Goal: Task Accomplishment & Management: Manage account settings

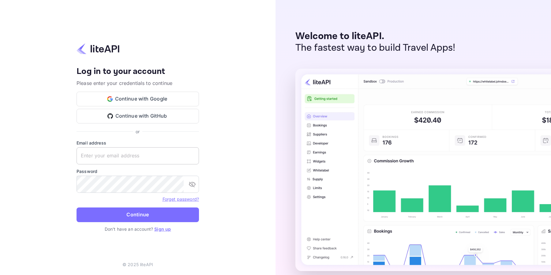
click at [123, 160] on input "text" at bounding box center [138, 156] width 122 height 17
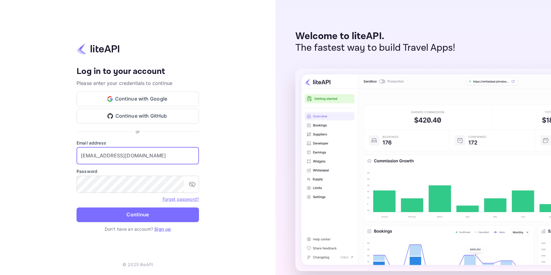
type input "[EMAIL_ADDRESS][DOMAIN_NAME]"
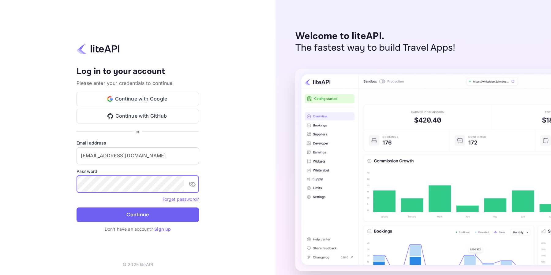
click at [139, 214] on button "Continue" at bounding box center [138, 215] width 122 height 15
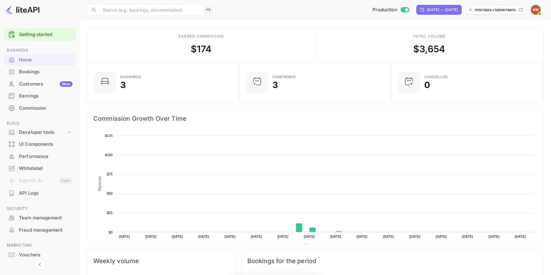
scroll to position [99, 148]
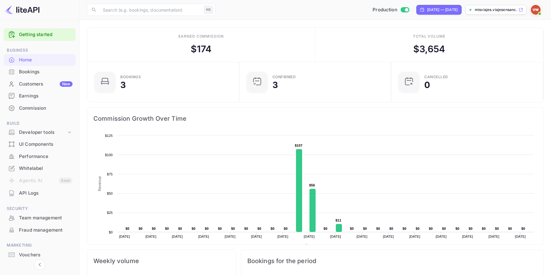
click at [39, 70] on div "Bookings" at bounding box center [46, 72] width 54 height 7
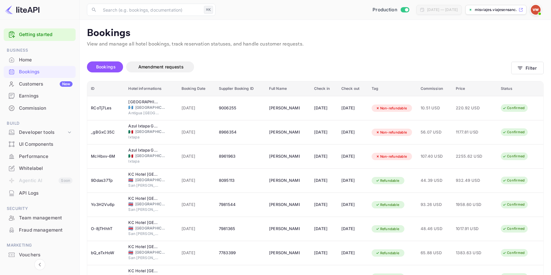
click at [39, 85] on div "Customers New" at bounding box center [46, 84] width 54 height 7
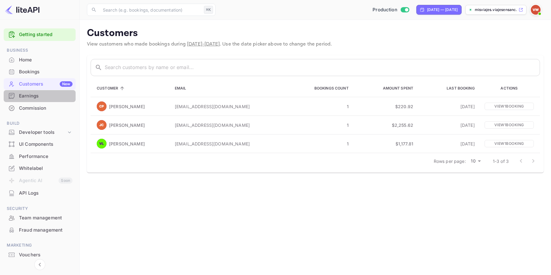
click at [46, 96] on div "Earnings" at bounding box center [46, 96] width 54 height 7
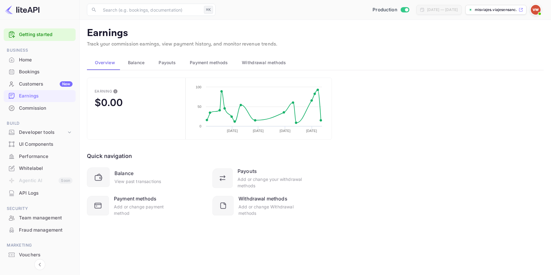
click at [134, 65] on span "Balance" at bounding box center [136, 62] width 17 height 7
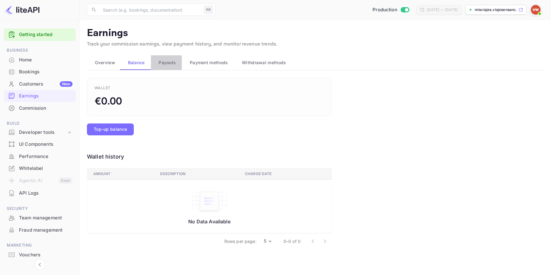
click at [164, 63] on span "Payouts" at bounding box center [167, 62] width 17 height 7
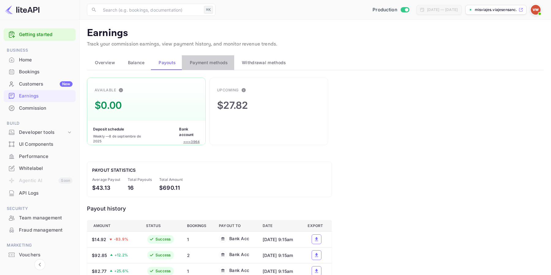
click at [214, 60] on span "Payment methods" at bounding box center [209, 62] width 38 height 7
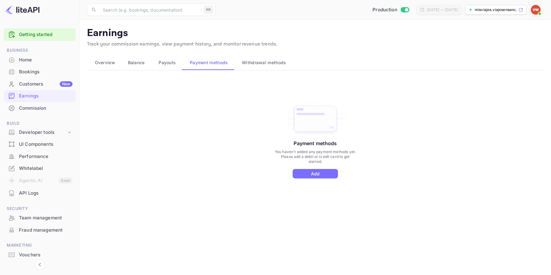
click at [266, 62] on span "Withdrawal methods" at bounding box center [264, 62] width 44 height 7
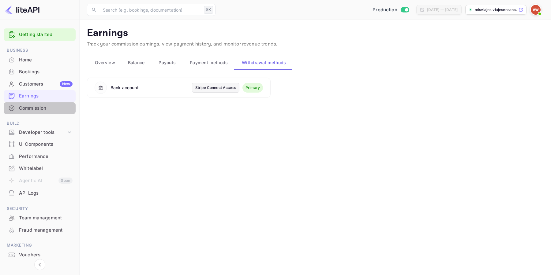
click at [35, 108] on div "Commission" at bounding box center [46, 108] width 54 height 7
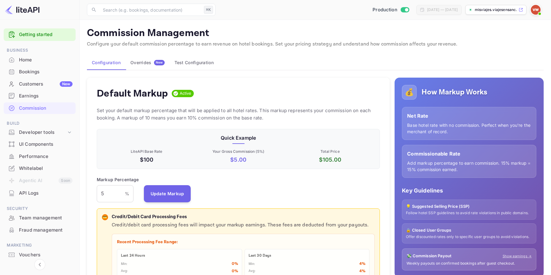
scroll to position [109, 283]
click at [45, 130] on div "Developer tools" at bounding box center [42, 132] width 47 height 7
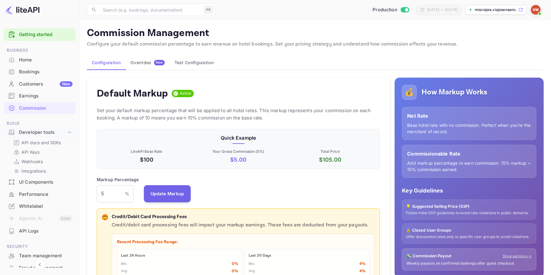
click at [39, 182] on div "UI Components" at bounding box center [46, 182] width 54 height 7
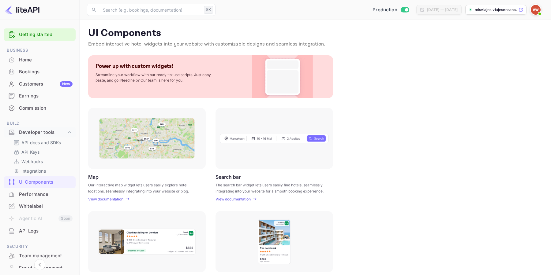
click at [40, 195] on div "Performance" at bounding box center [46, 194] width 54 height 7
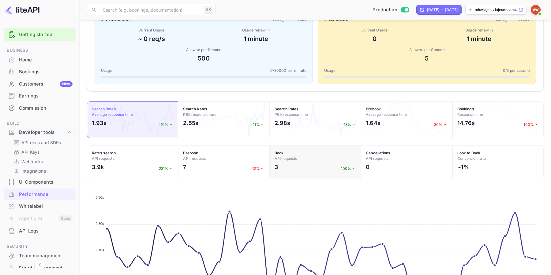
scroll to position [117, 0]
click at [147, 166] on div "3.9k 231%" at bounding box center [132, 167] width 81 height 11
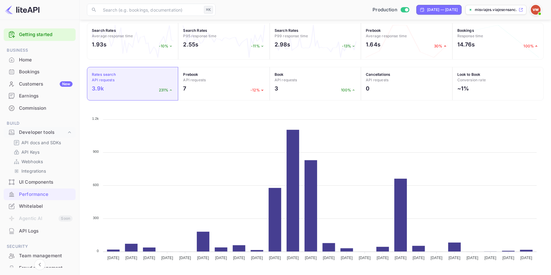
scroll to position [189, 0]
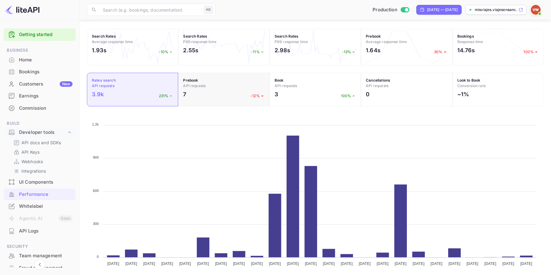
click at [229, 92] on div "7 -12%" at bounding box center [223, 95] width 81 height 11
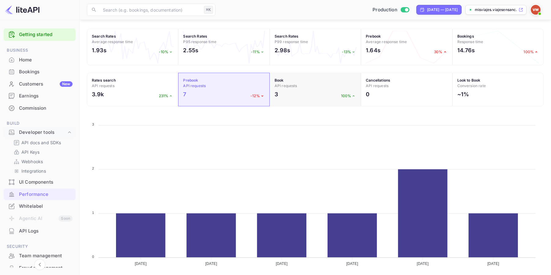
click at [313, 93] on div "3 100%" at bounding box center [315, 95] width 81 height 11
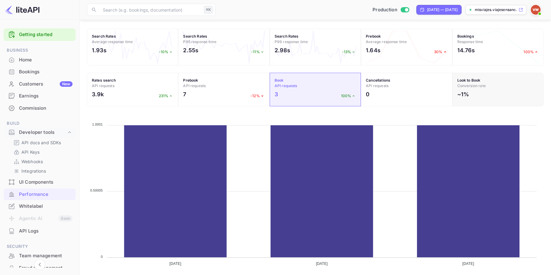
click at [477, 96] on div "~1%" at bounding box center [497, 95] width 81 height 11
click at [503, 91] on div "~1%" at bounding box center [497, 95] width 81 height 11
click at [485, 88] on span "Conversion rate" at bounding box center [471, 86] width 28 height 5
click at [397, 87] on h4 "Cancellations API requests" at bounding box center [406, 83] width 81 height 11
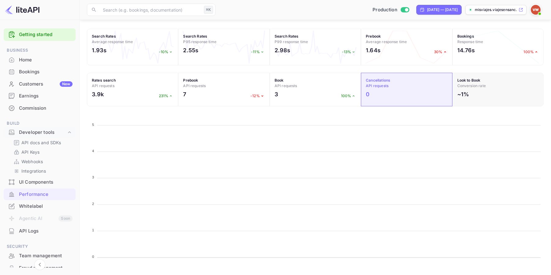
click at [469, 89] on div "Look to Book Conversion rate ~1%" at bounding box center [497, 90] width 91 height 34
click at [484, 92] on div "~1%" at bounding box center [497, 95] width 81 height 11
click at [485, 50] on div "14.76s 100%" at bounding box center [497, 51] width 81 height 11
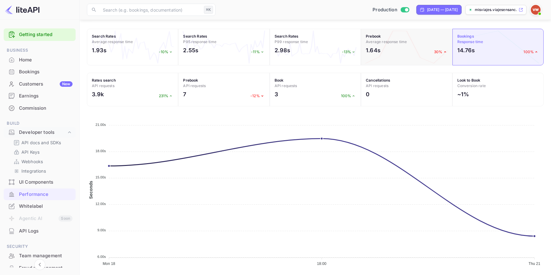
click at [408, 50] on div "1.64s 30%" at bounding box center [406, 51] width 81 height 11
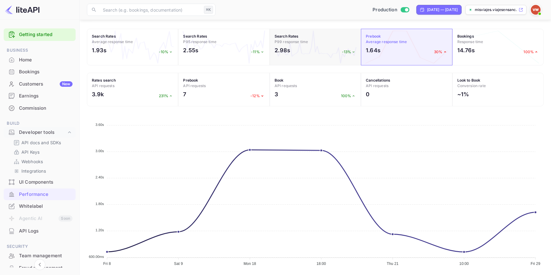
click at [313, 50] on div "2.98s -13%" at bounding box center [315, 51] width 81 height 11
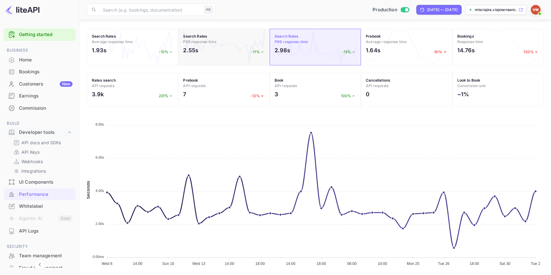
click at [222, 53] on div "2.55s -11%" at bounding box center [223, 51] width 81 height 11
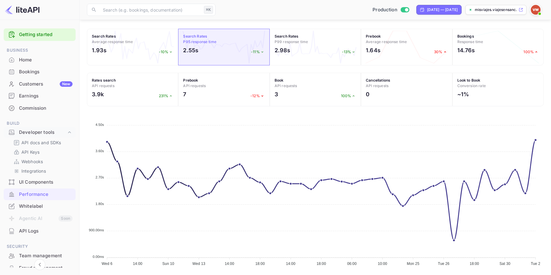
click at [38, 207] on div "Whitelabel" at bounding box center [46, 206] width 54 height 7
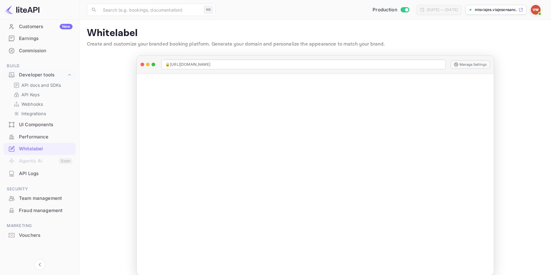
scroll to position [8, 0]
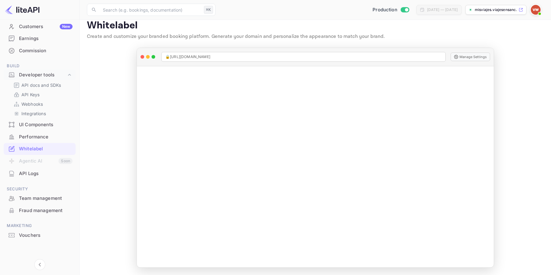
click at [539, 11] on span at bounding box center [539, 14] width 6 height 6
click at [501, 70] on div "Logout" at bounding box center [506, 70] width 70 height 15
